Goal: Check status: Check status

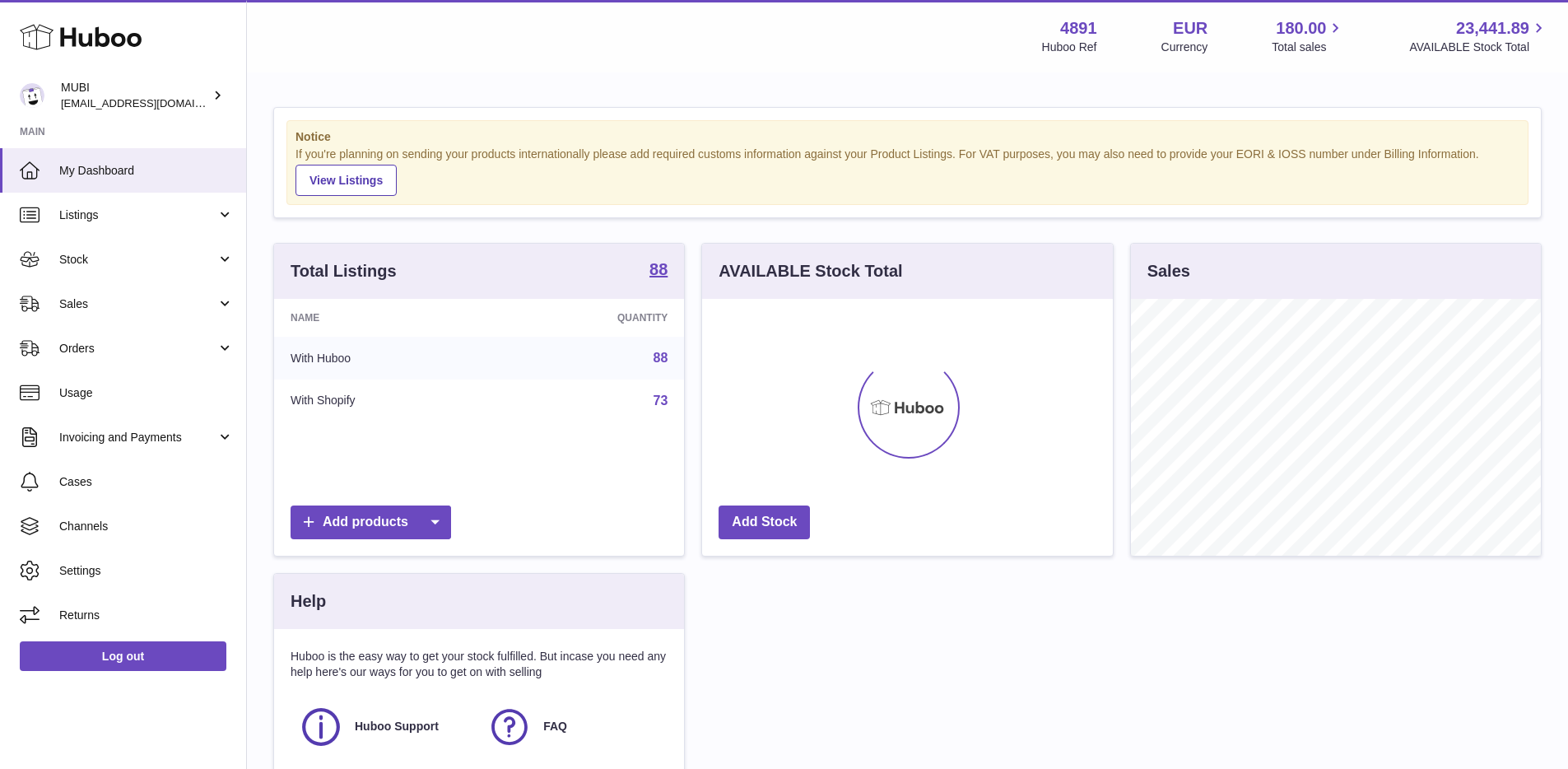
scroll to position [257, 410]
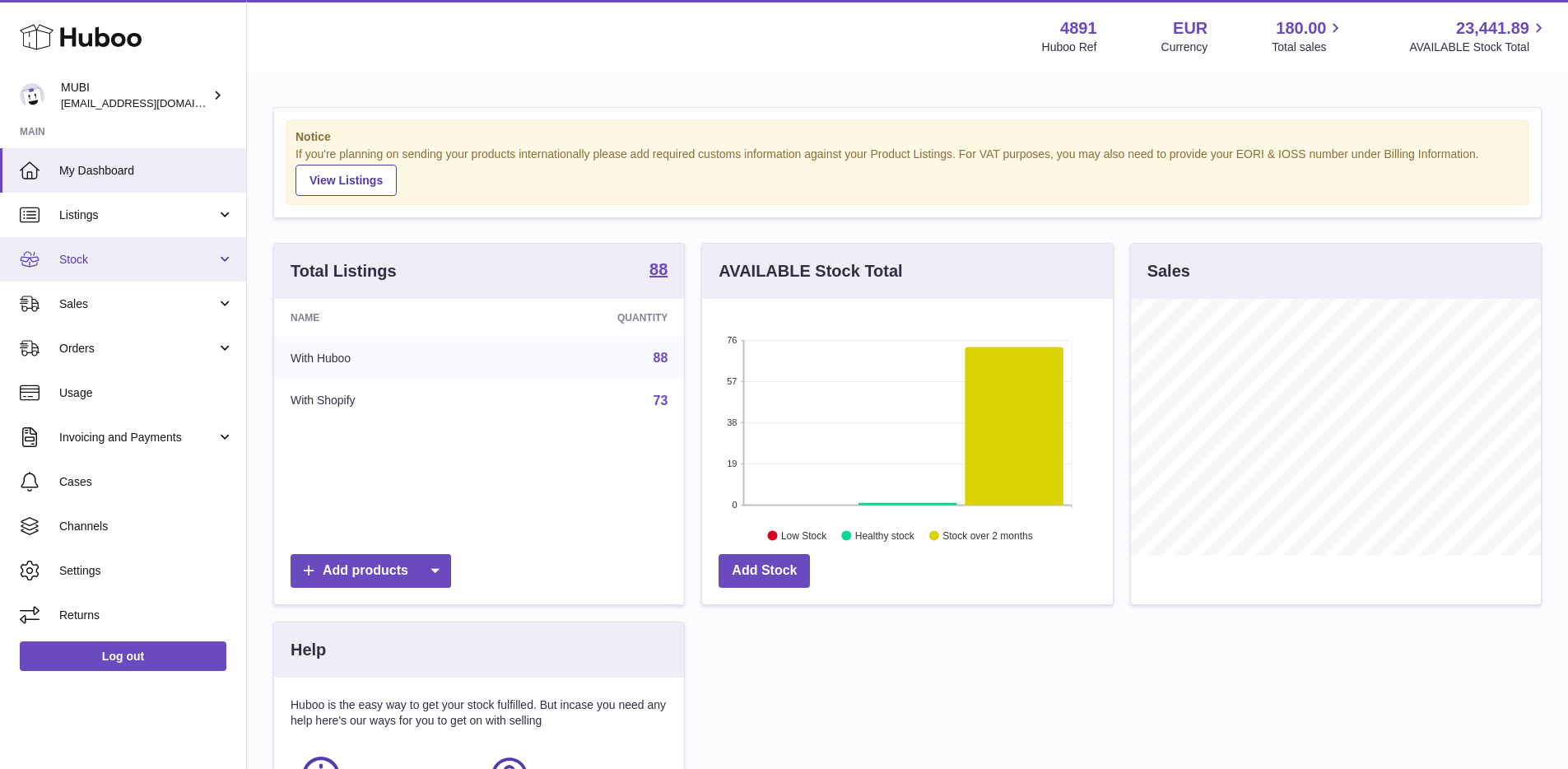
scroll to position [257, 410]
click at [64, 248] on link "Stock" at bounding box center [123, 259] width 246 height 44
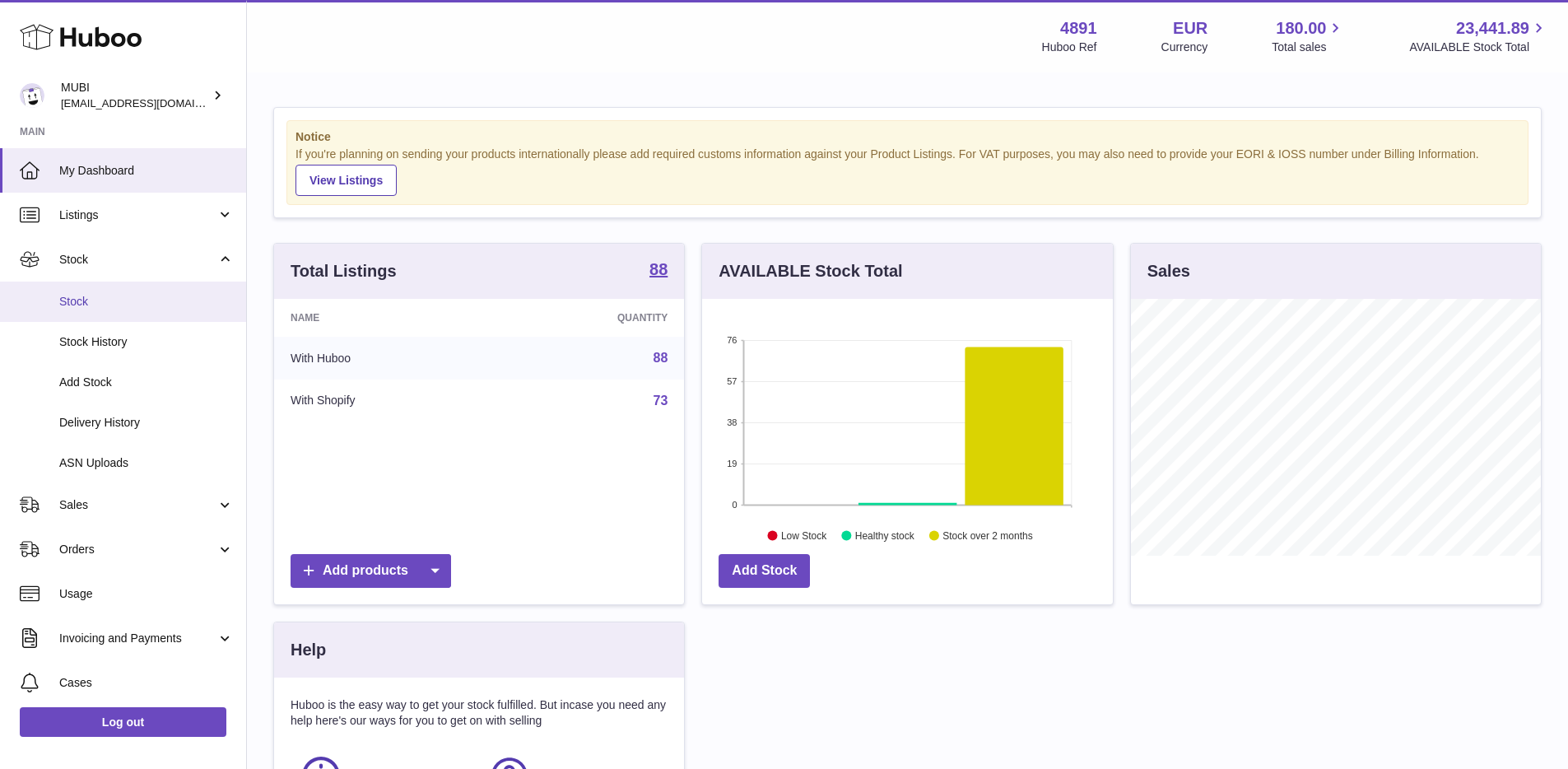
click at [78, 315] on link "Stock" at bounding box center [123, 302] width 246 height 41
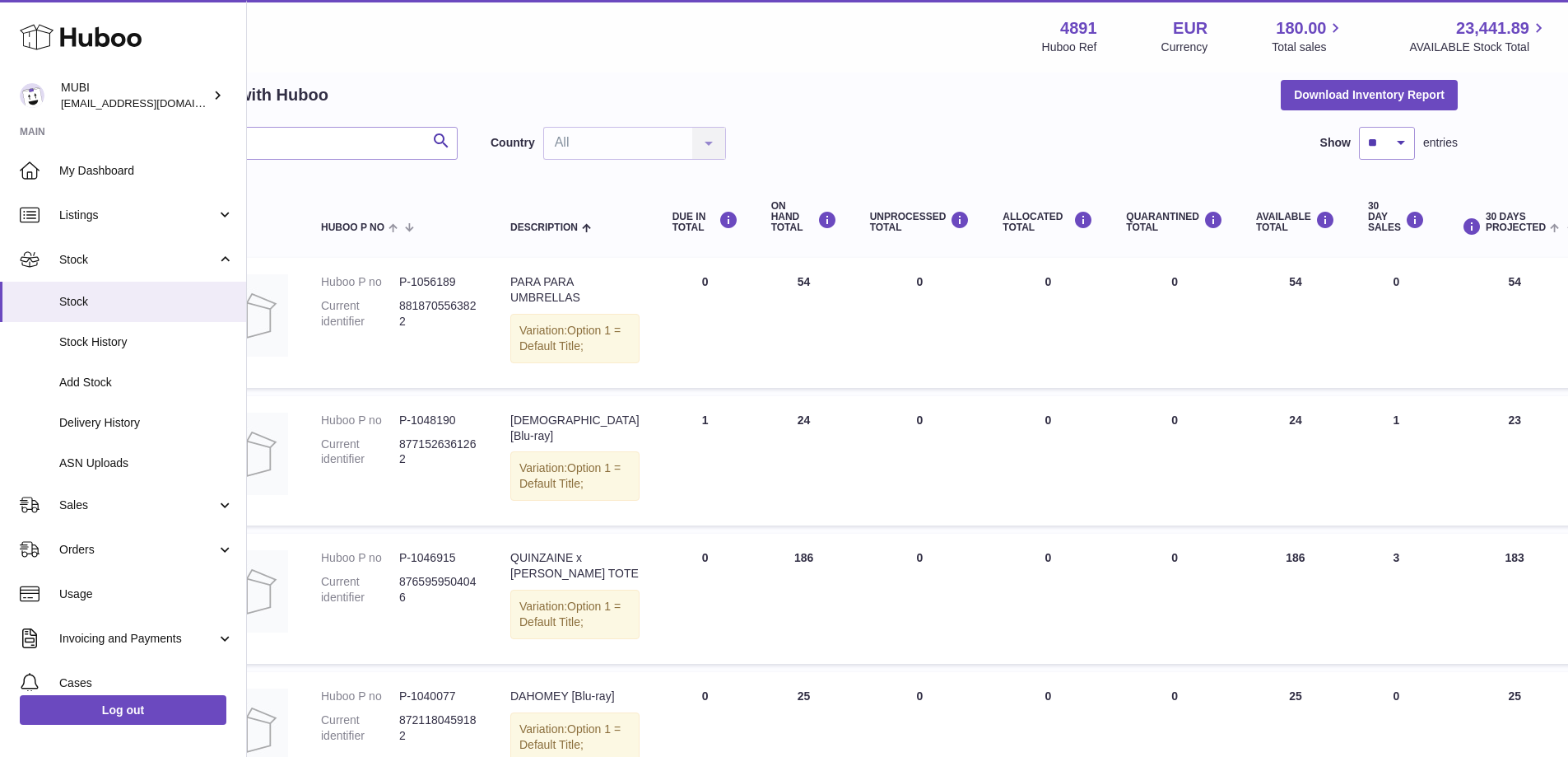
scroll to position [70, 0]
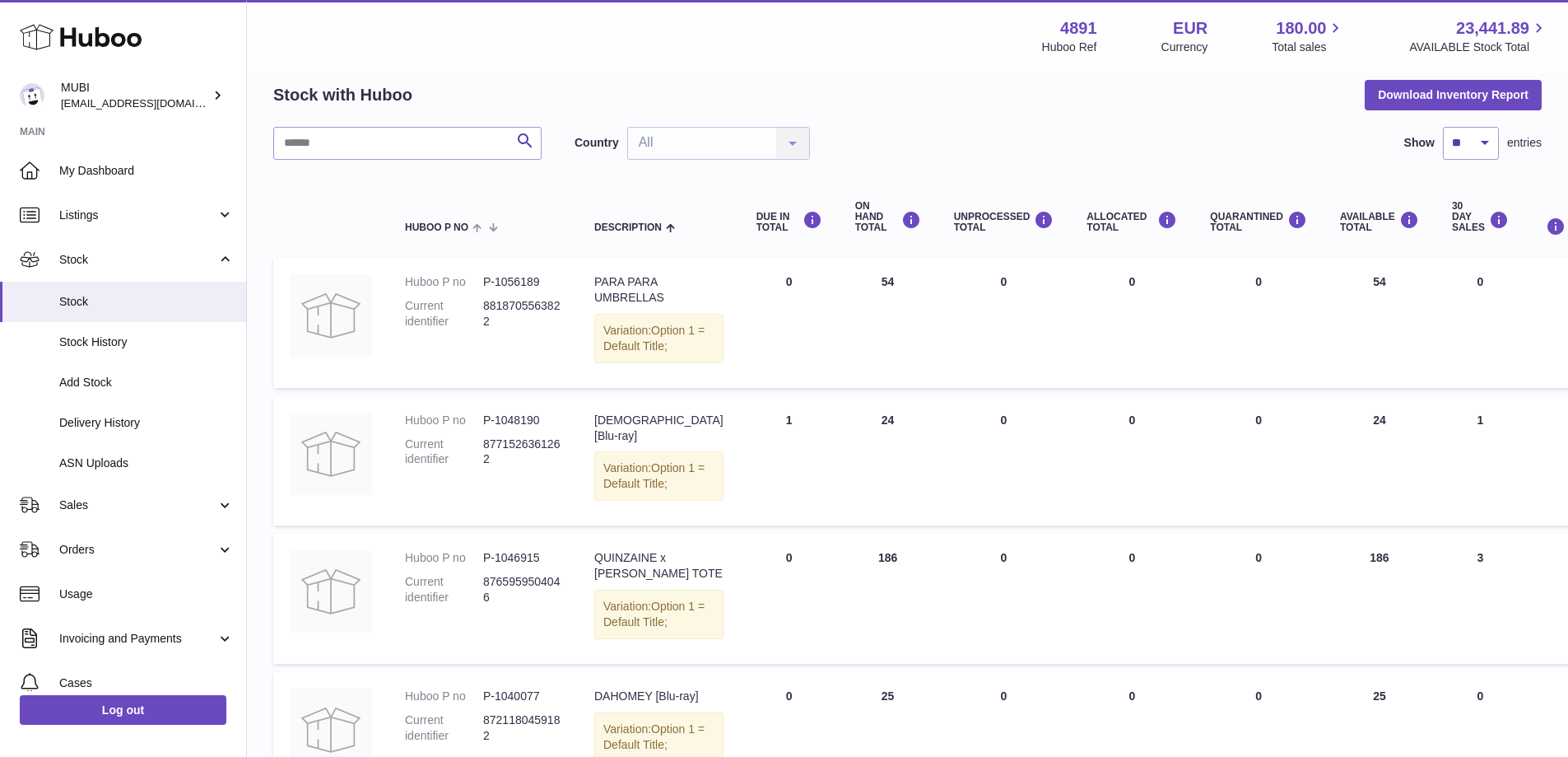
click at [506, 286] on dd "P-1056189" at bounding box center [522, 281] width 78 height 15
click at [318, 312] on img at bounding box center [331, 314] width 82 height 82
drag, startPoint x: 622, startPoint y: 283, endPoint x: 603, endPoint y: 284, distance: 19.0
click at [620, 283] on div "PARA PARA UMBRELLAS" at bounding box center [659, 289] width 129 height 31
click at [521, 283] on dd "P-1056189" at bounding box center [522, 281] width 78 height 15
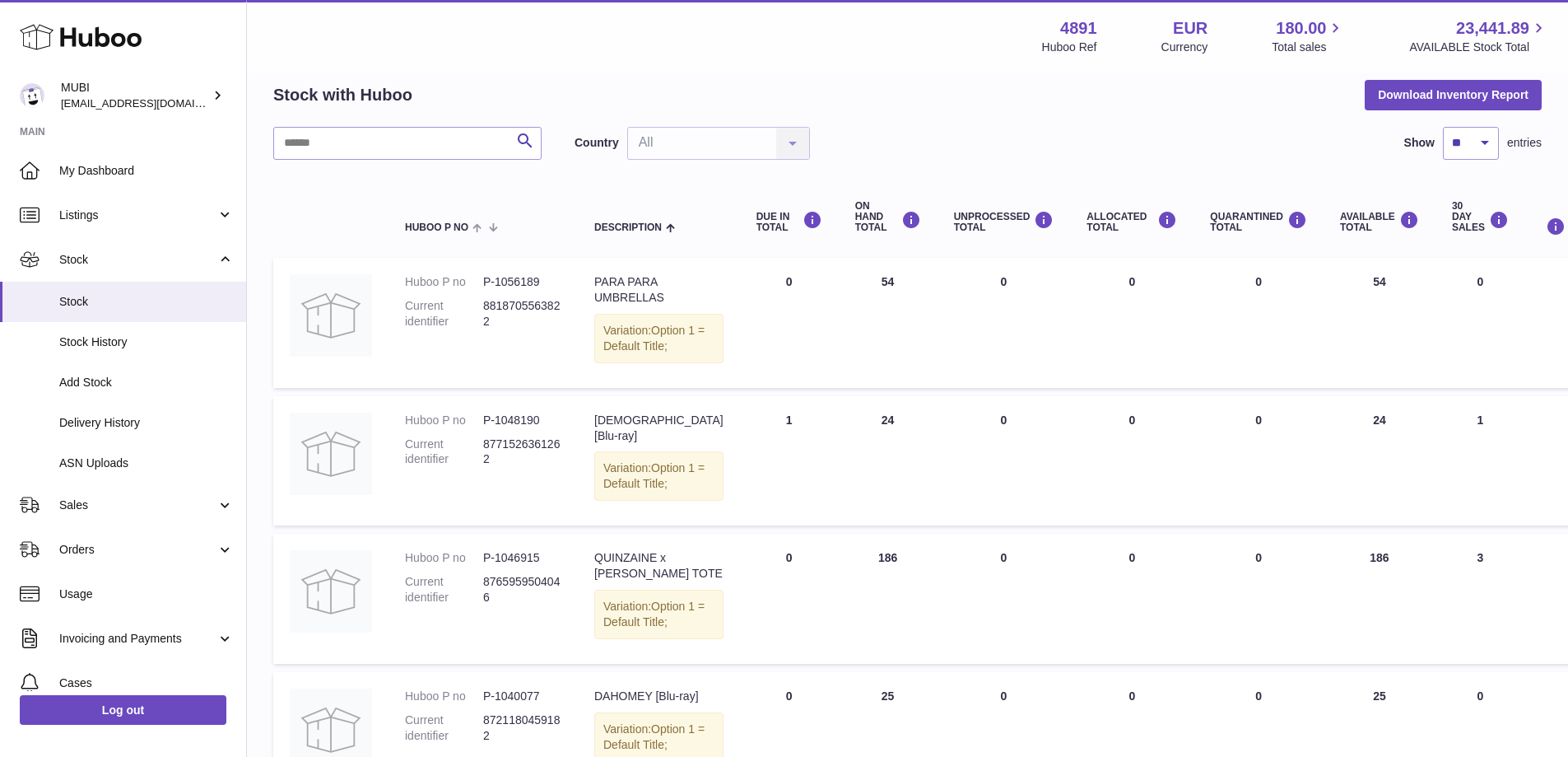
drag, startPoint x: 525, startPoint y: 314, endPoint x: 616, endPoint y: 339, distance: 94.4
click at [526, 314] on dd "8818705563822" at bounding box center [522, 314] width 78 height 31
click at [616, 340] on span "Option 1 = Default Title;" at bounding box center [653, 338] width 101 height 29
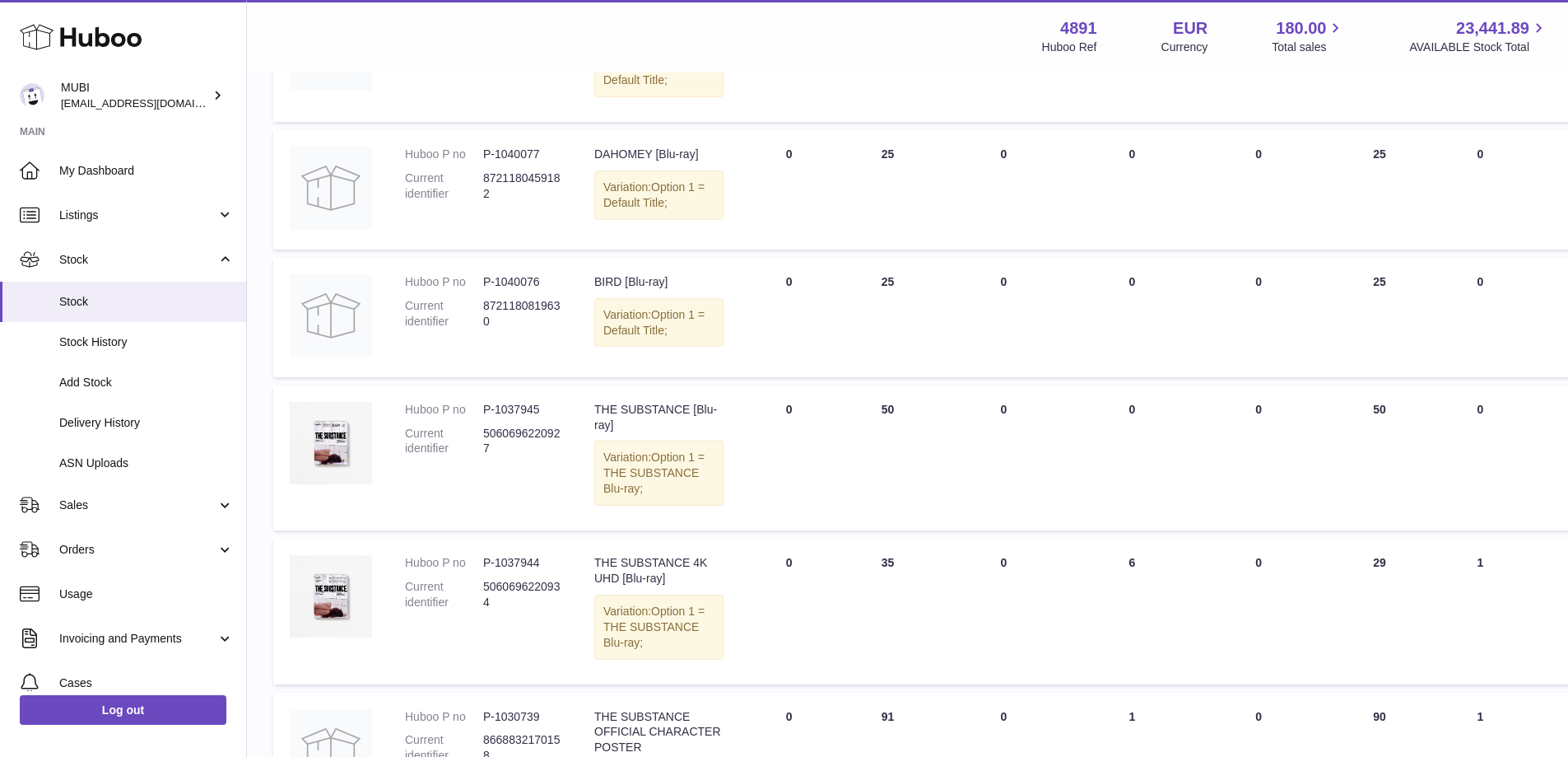
scroll to position [0, 0]
